Goal: Register for event/course

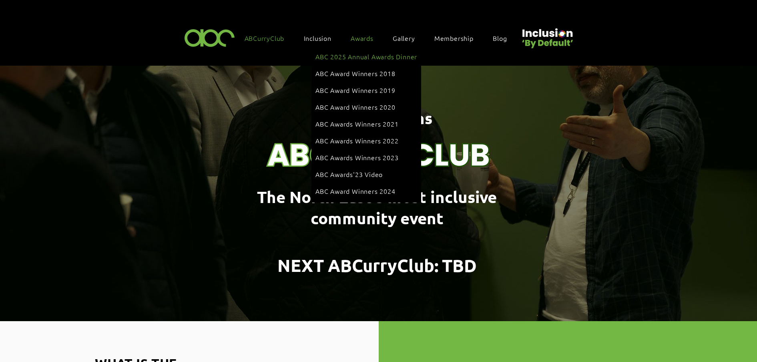
click at [360, 54] on span "ABC 2025 Annual Awards Dinner" at bounding box center [367, 56] width 102 height 9
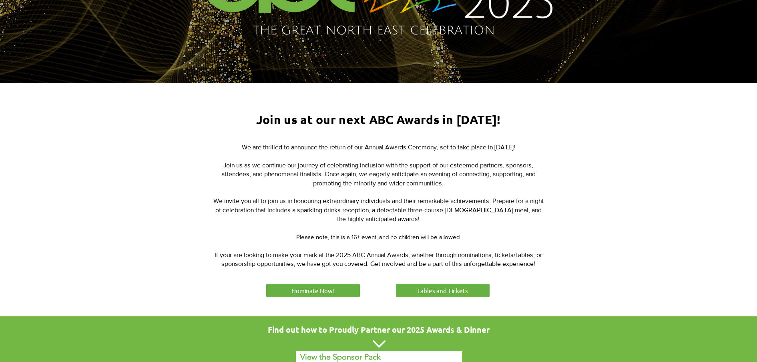
scroll to position [250, 0]
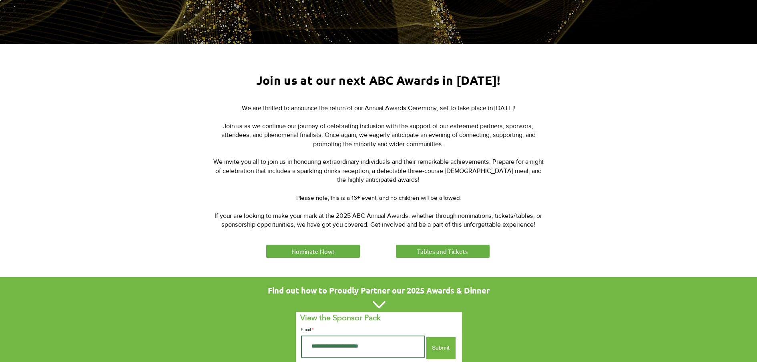
click at [357, 239] on div at bounding box center [378, 160] width 757 height 233
click at [348, 248] on link "Nominate Now!" at bounding box center [313, 251] width 96 height 16
